Goal: Transaction & Acquisition: Purchase product/service

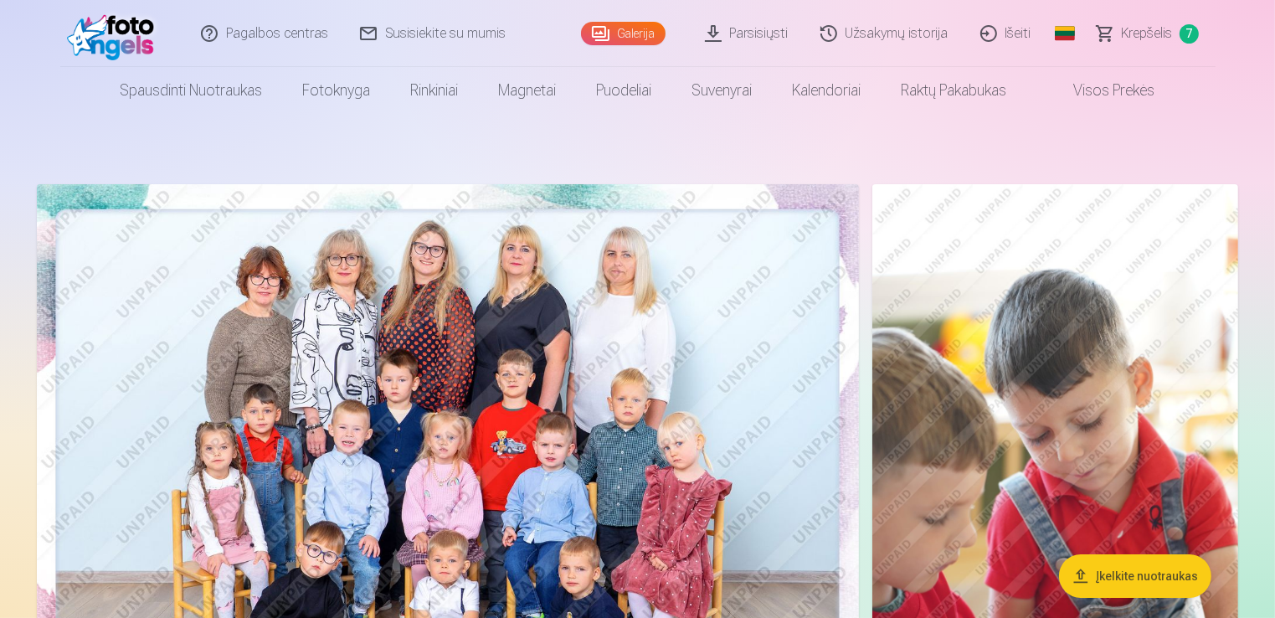
click at [1154, 35] on span "Krepšelis" at bounding box center [1146, 33] width 51 height 20
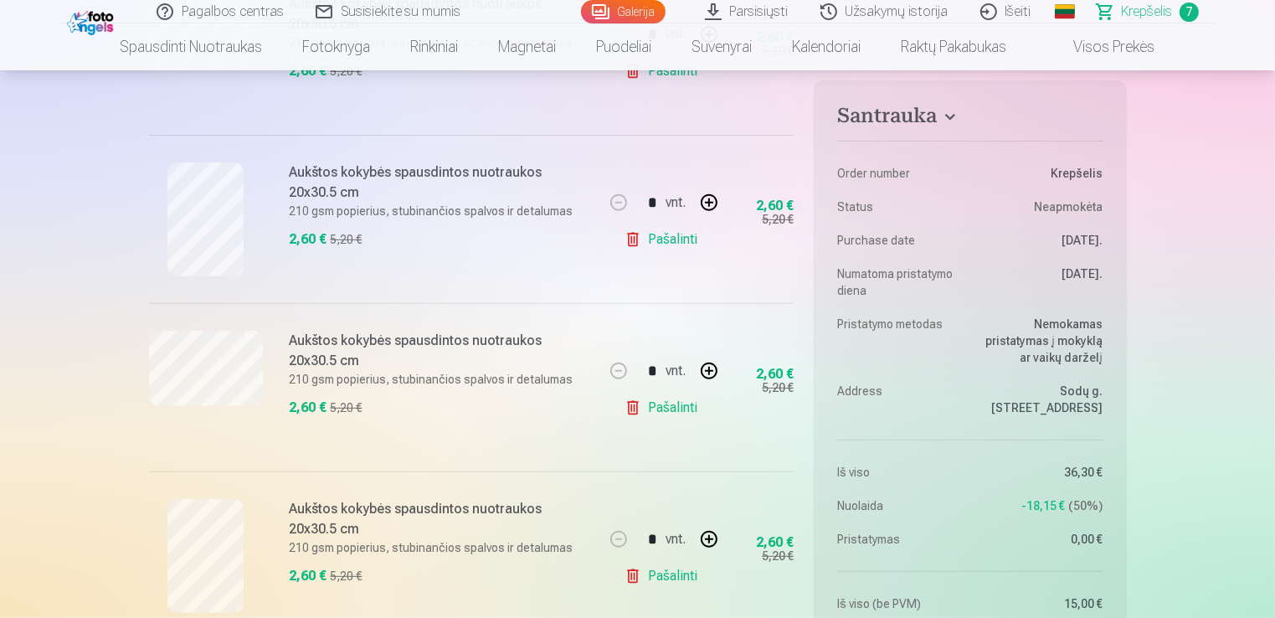
scroll to position [639, 0]
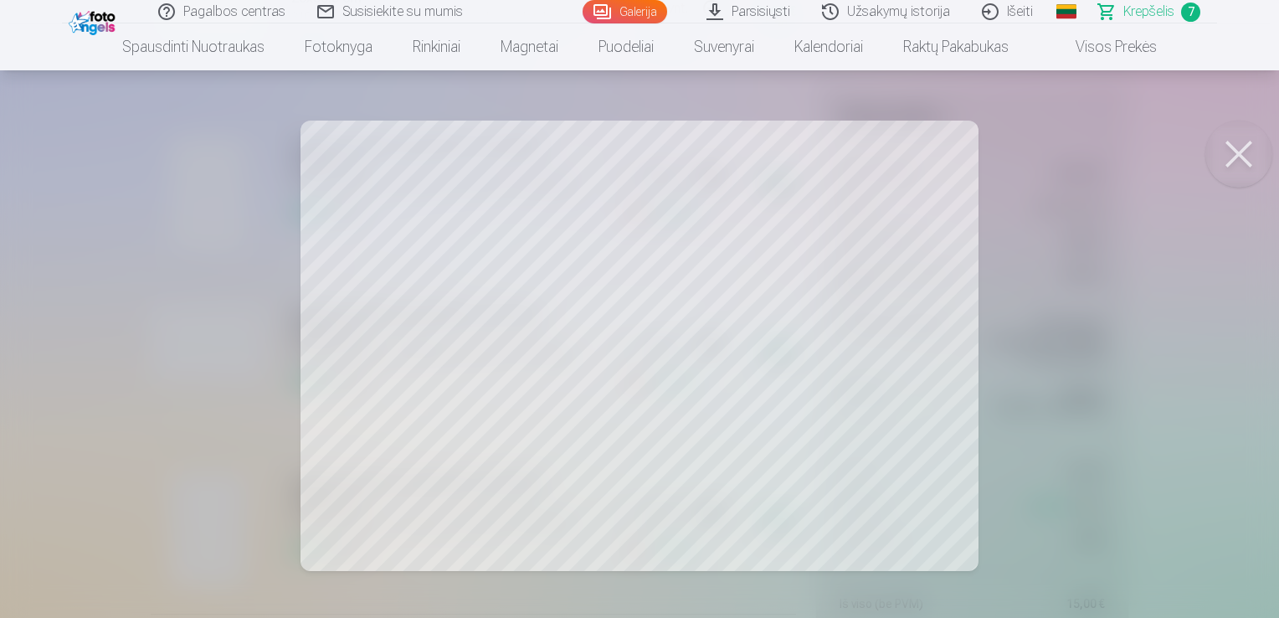
click at [958, 308] on div at bounding box center [639, 309] width 1279 height 618
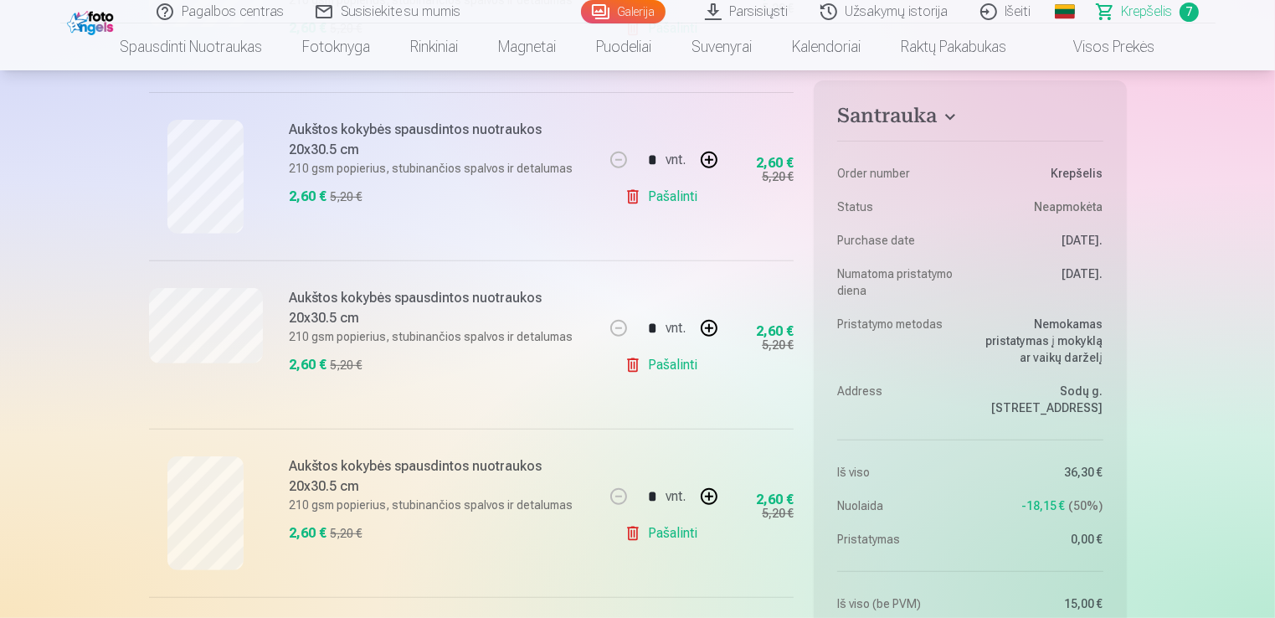
scroll to position [691, 0]
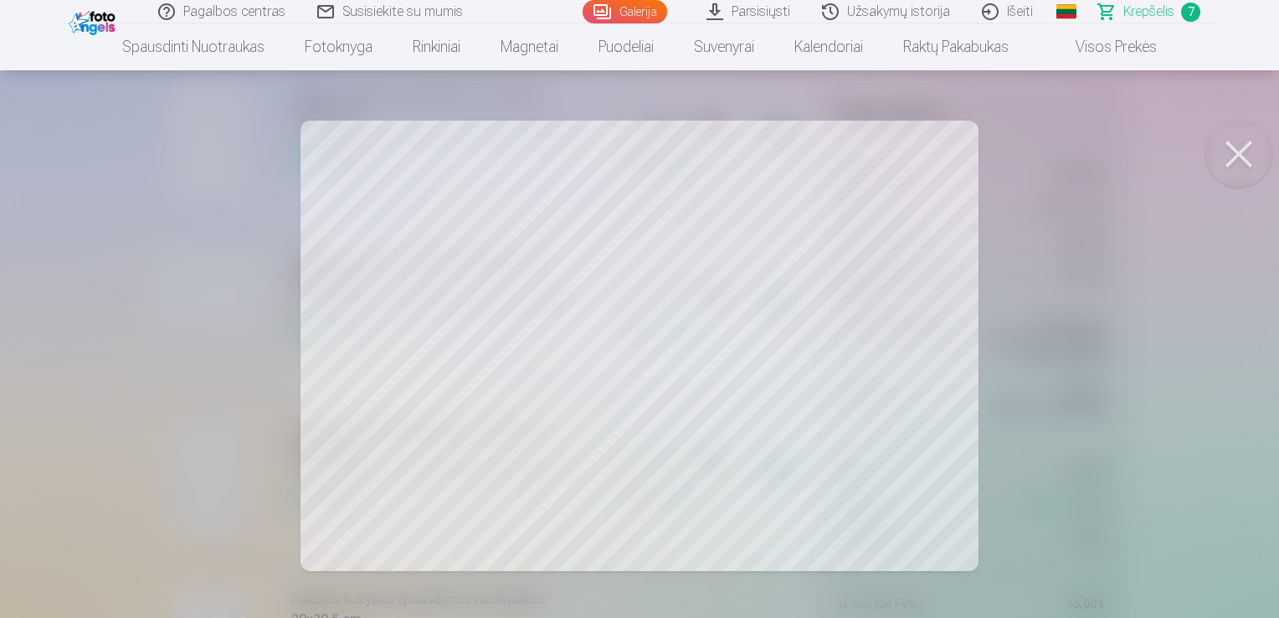
drag, startPoint x: 783, startPoint y: 448, endPoint x: 1039, endPoint y: 515, distance: 264.7
click at [1039, 515] on div at bounding box center [639, 309] width 1279 height 618
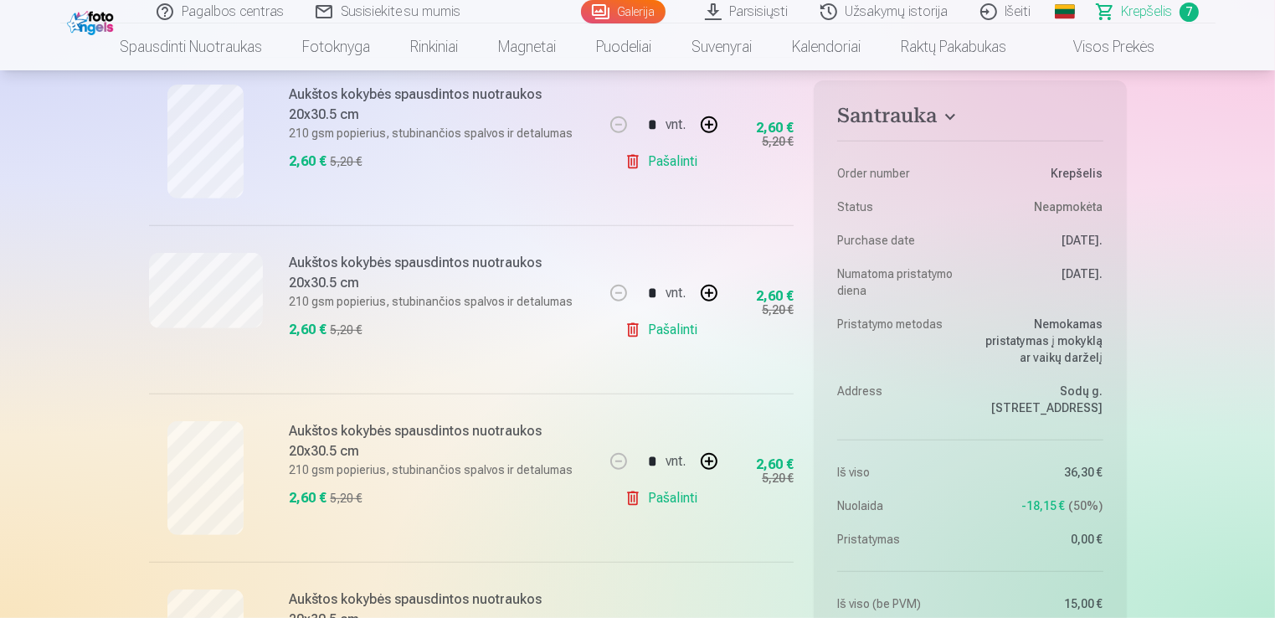
click at [656, 327] on link "Pašalinti" at bounding box center [664, 329] width 80 height 33
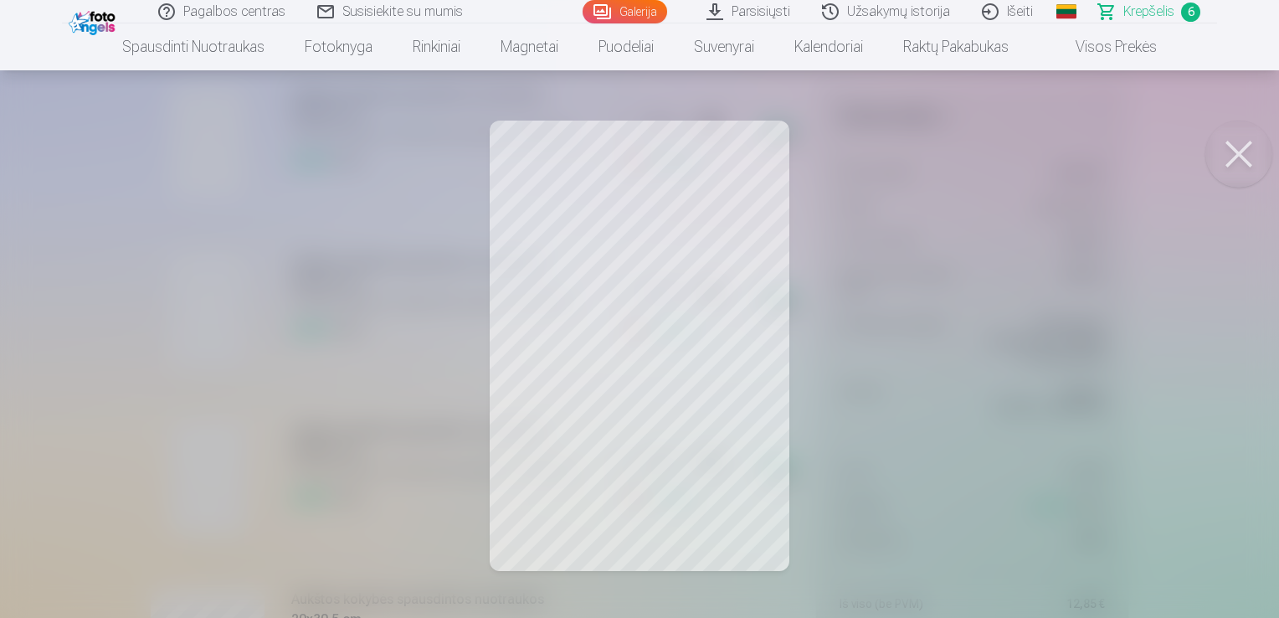
click at [1249, 138] on button at bounding box center [1238, 154] width 67 height 67
click at [1238, 160] on button at bounding box center [1238, 154] width 67 height 67
click at [1249, 160] on button at bounding box center [1238, 154] width 67 height 67
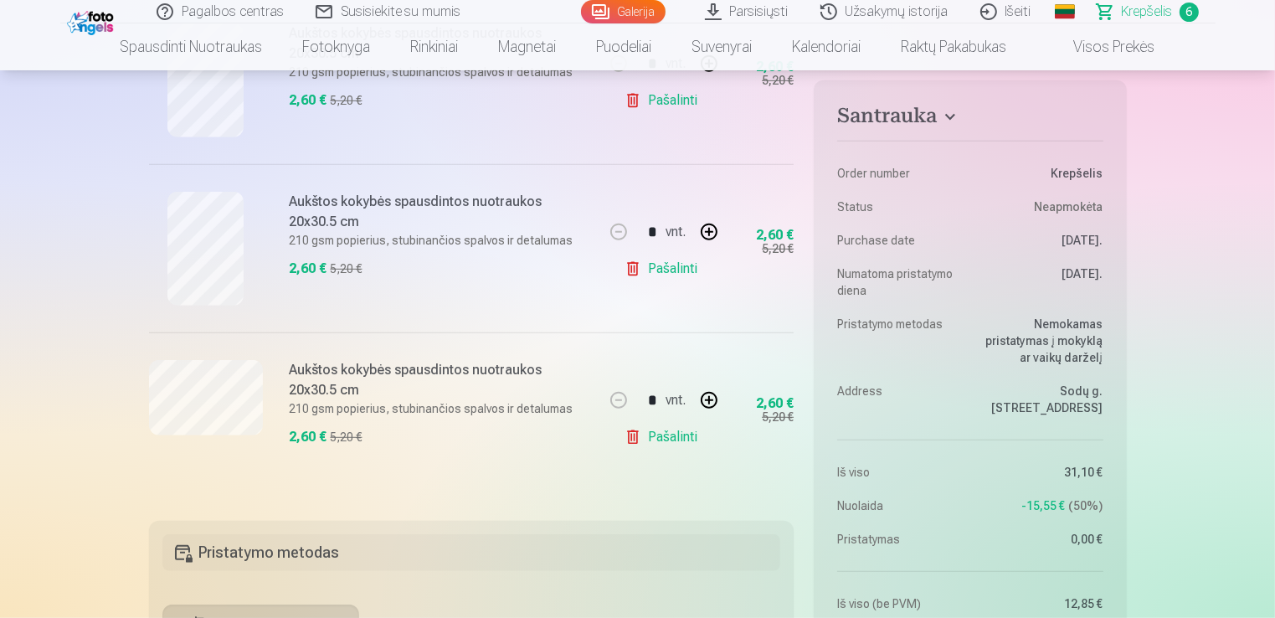
scroll to position [930, 0]
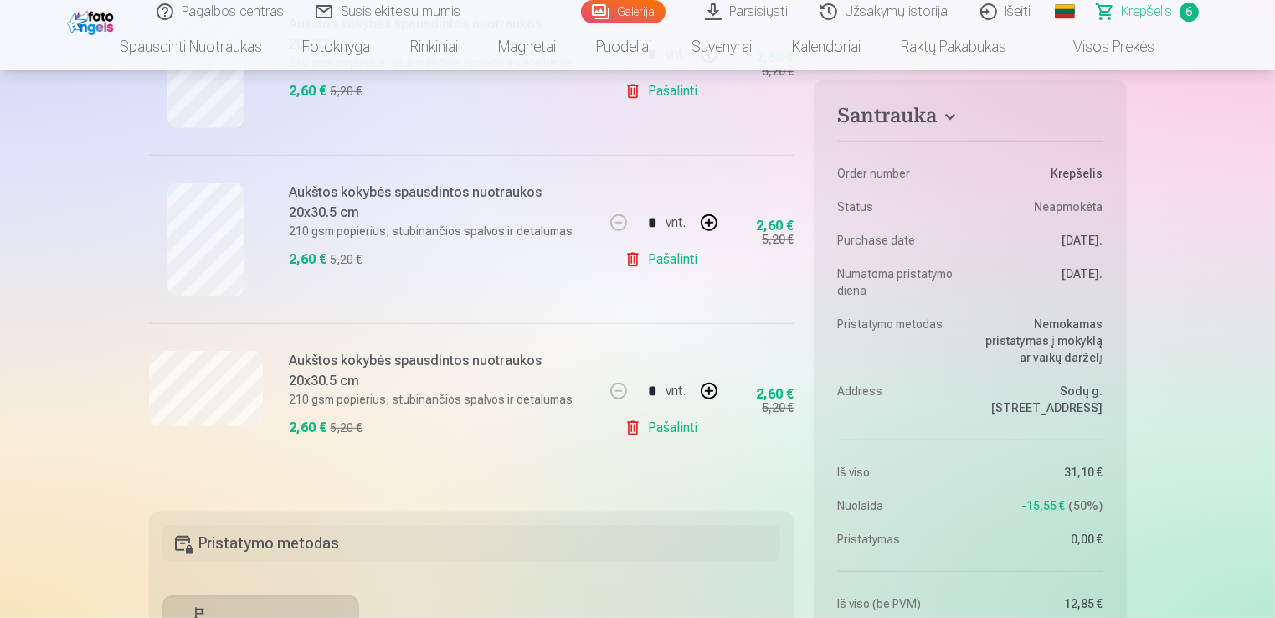
click at [672, 430] on link "Pašalinti" at bounding box center [664, 427] width 80 height 33
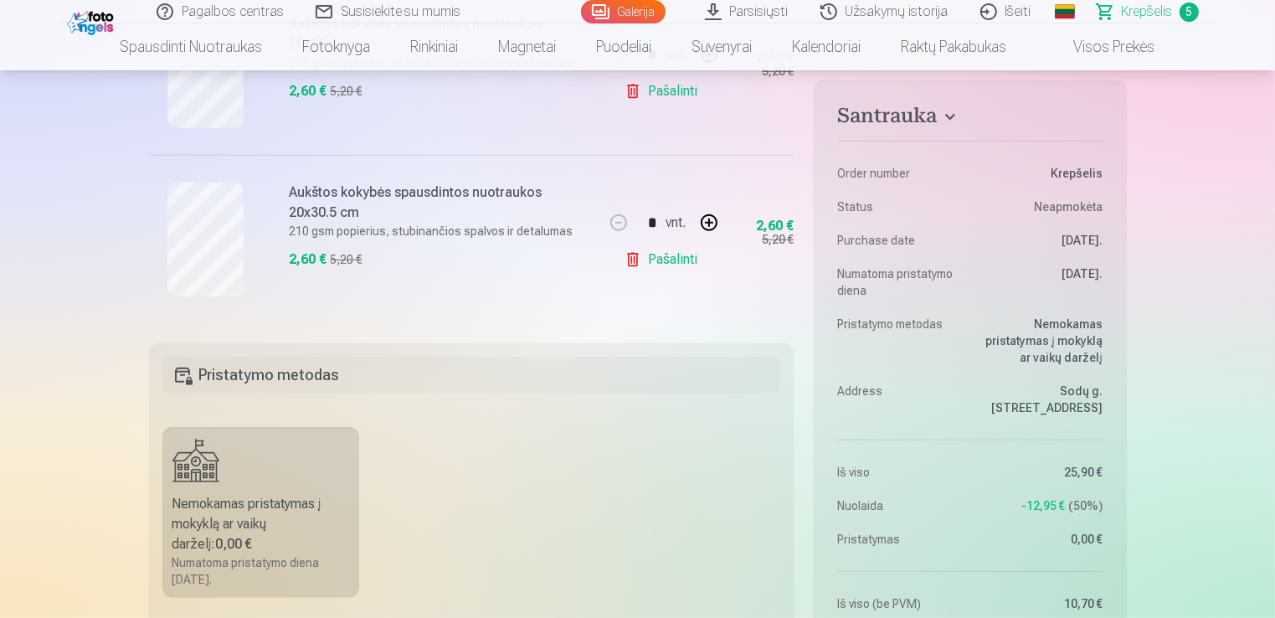
click at [676, 261] on link "Pašalinti" at bounding box center [664, 259] width 80 height 33
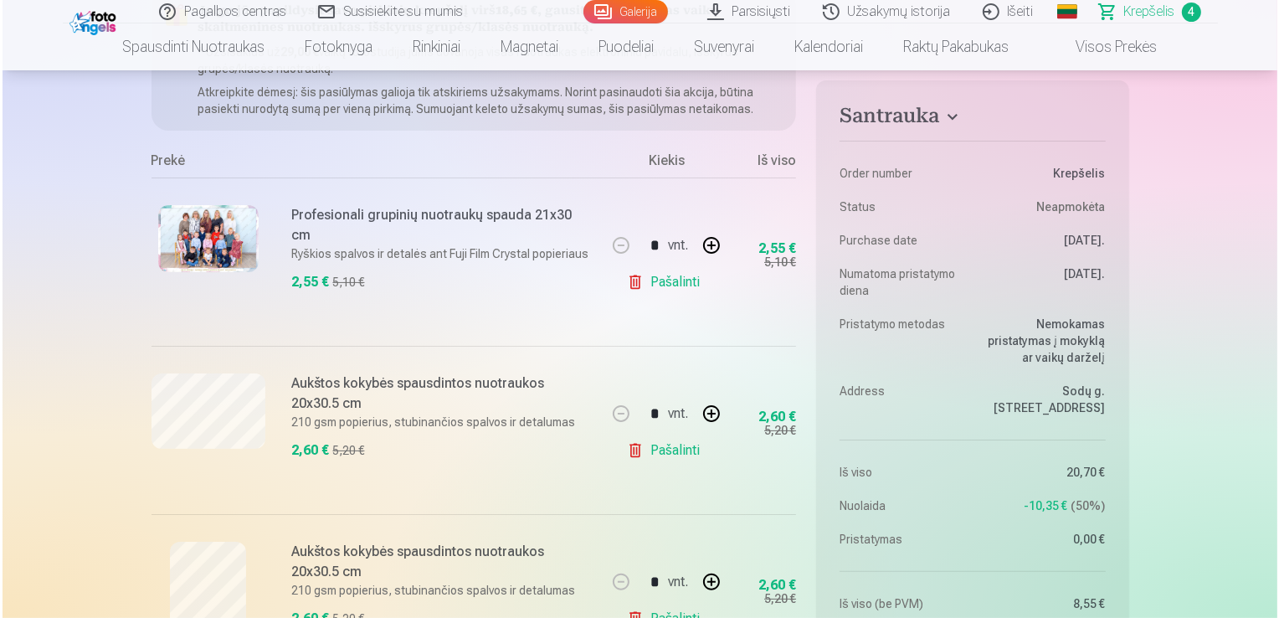
scroll to position [209, 0]
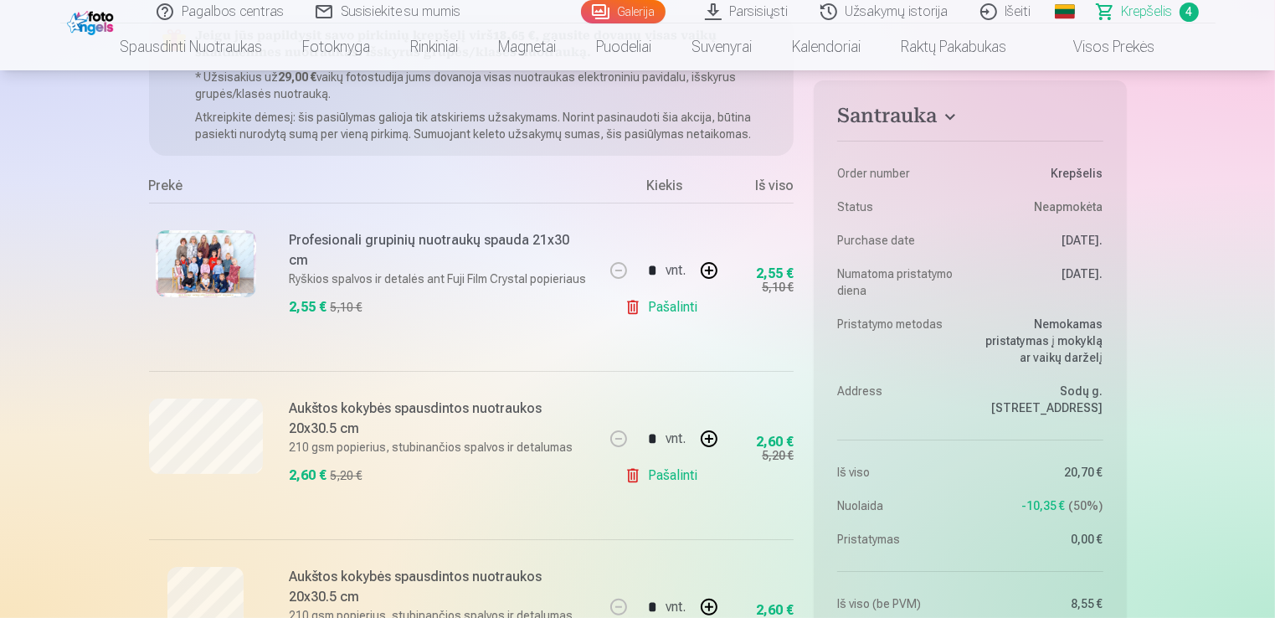
click at [468, 270] on p "Ryškios spalvos ir detalės ant Fuji Film Crystal popieriaus" at bounding box center [441, 278] width 302 height 17
click at [187, 261] on img at bounding box center [206, 263] width 100 height 67
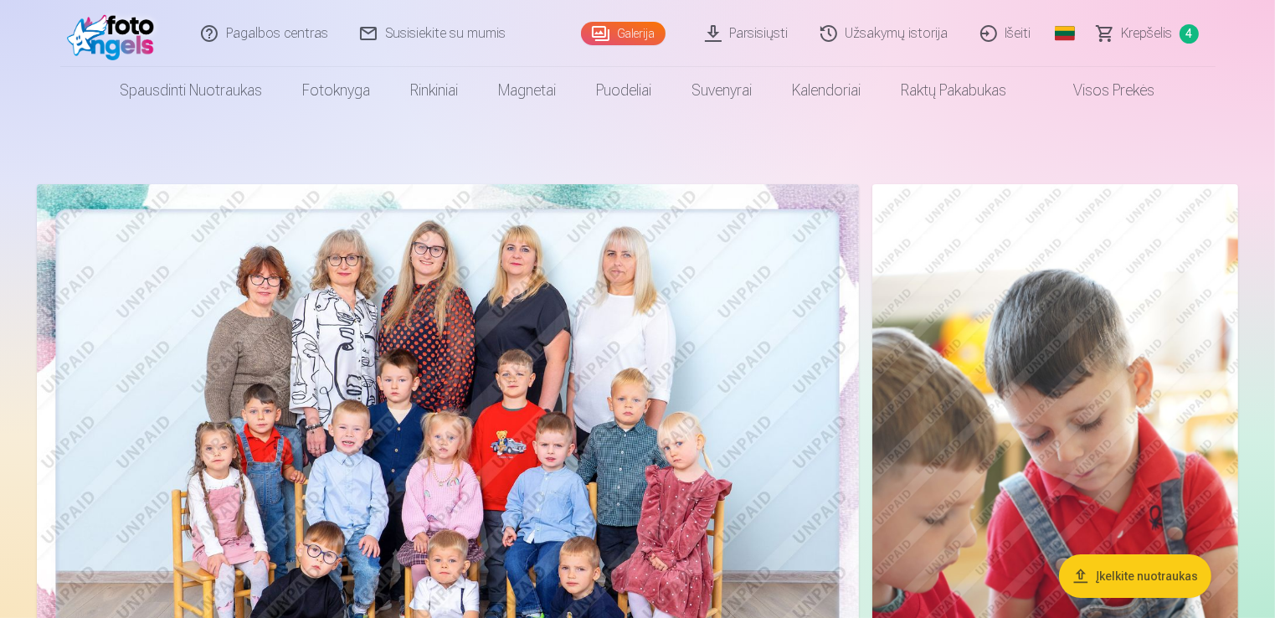
click at [1155, 32] on span "Krepšelis" at bounding box center [1146, 33] width 51 height 20
